Goal: Information Seeking & Learning: Learn about a topic

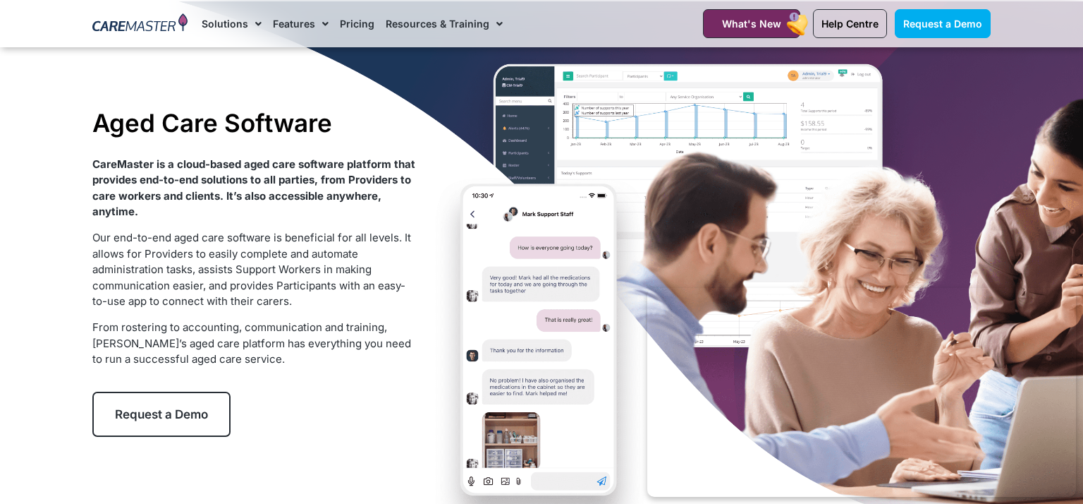
scroll to position [51, 0]
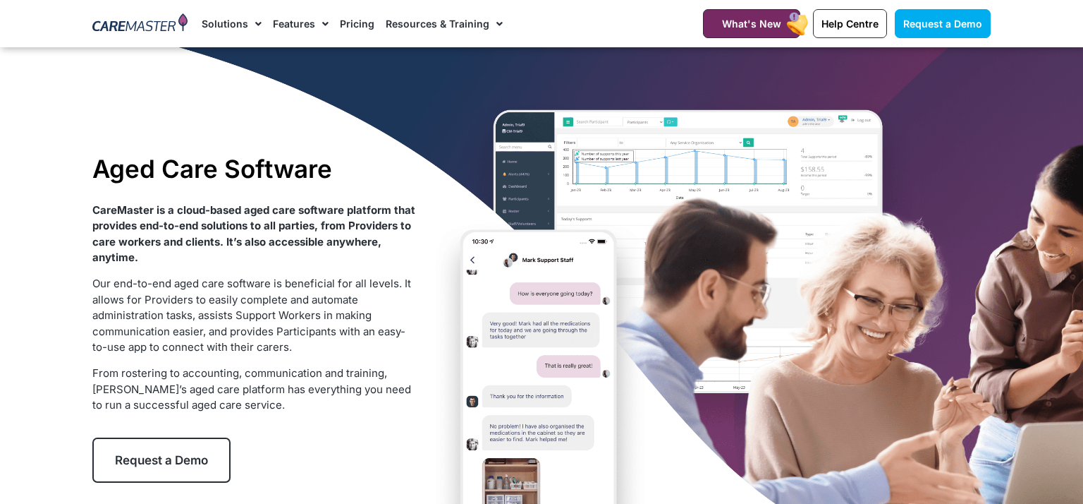
click at [276, 366] on span "From rostering to accounting, communication and training, [PERSON_NAME]’s aged …" at bounding box center [251, 388] width 319 height 45
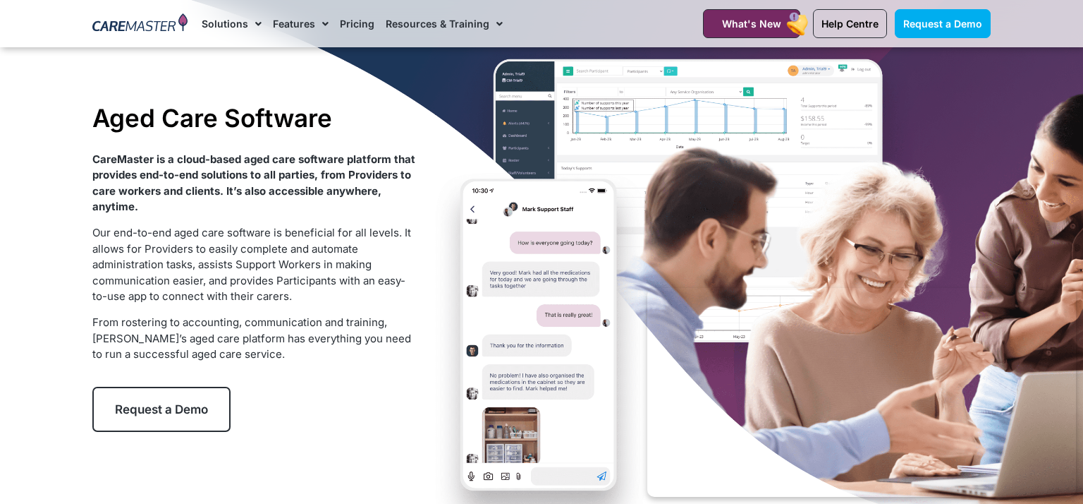
click at [439, 332] on div "Aged Care Software CareMaster is a cloud-based aged care software platform that…" at bounding box center [541, 267] width 913 height 542
click at [408, 250] on p "Our end-to-end aged care software is beneficial for all levels. It allows for P…" at bounding box center [254, 265] width 324 height 80
click at [387, 142] on div "Aged Care Software CareMaster is a cloud-based aged care software platform that…" at bounding box center [254, 267] width 338 height 343
